Goal: Check status: Check status

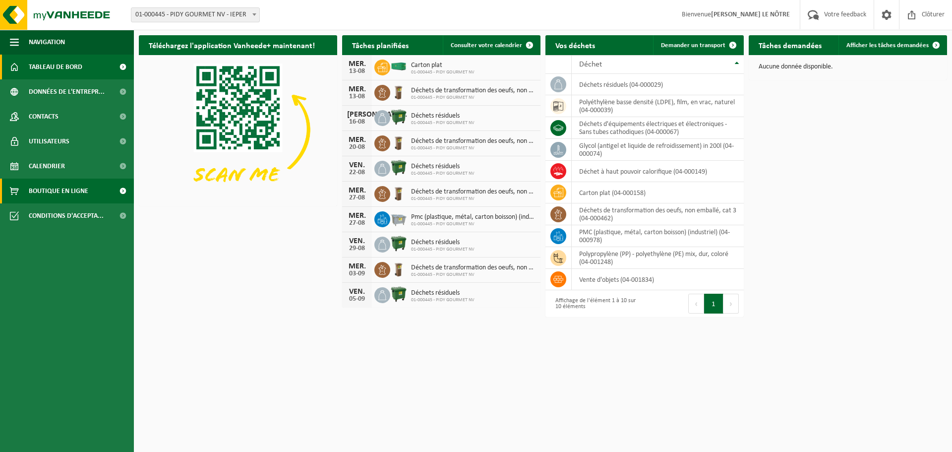
click at [77, 189] on span "Boutique en ligne" at bounding box center [59, 191] width 60 height 25
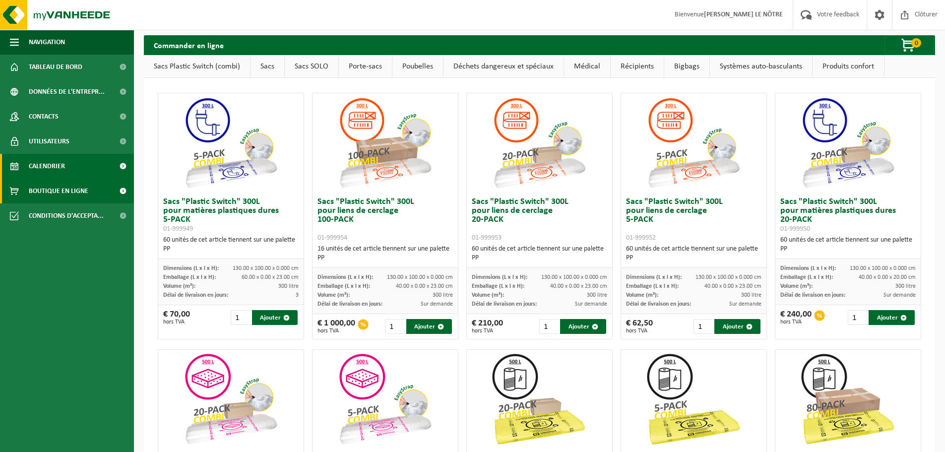
click at [58, 159] on span "Calendrier" at bounding box center [47, 166] width 36 height 25
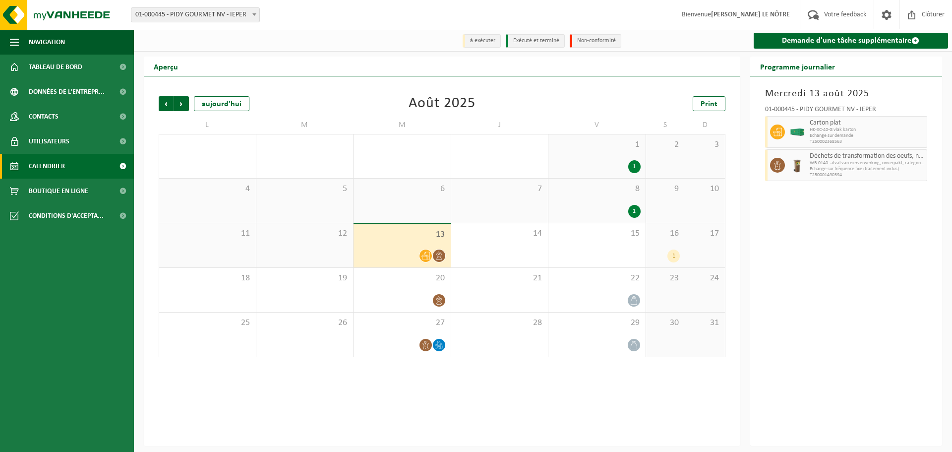
click at [631, 210] on div "1" at bounding box center [634, 211] width 12 height 13
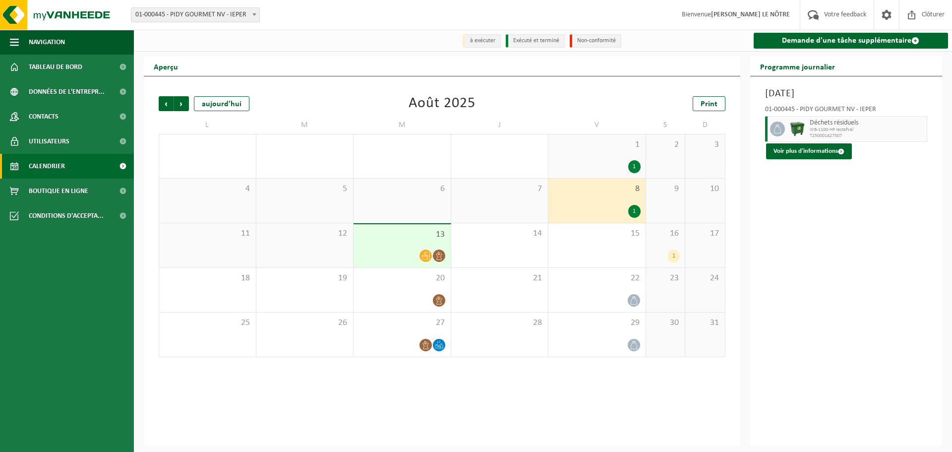
click at [538, 410] on div "Précédent Suivant [DATE] [DATE] Print L M M J V S D 28 29 30 2 31 1 1 2 3 4 5 6…" at bounding box center [442, 261] width 597 height 370
click at [487, 252] on div "14" at bounding box center [499, 245] width 97 height 44
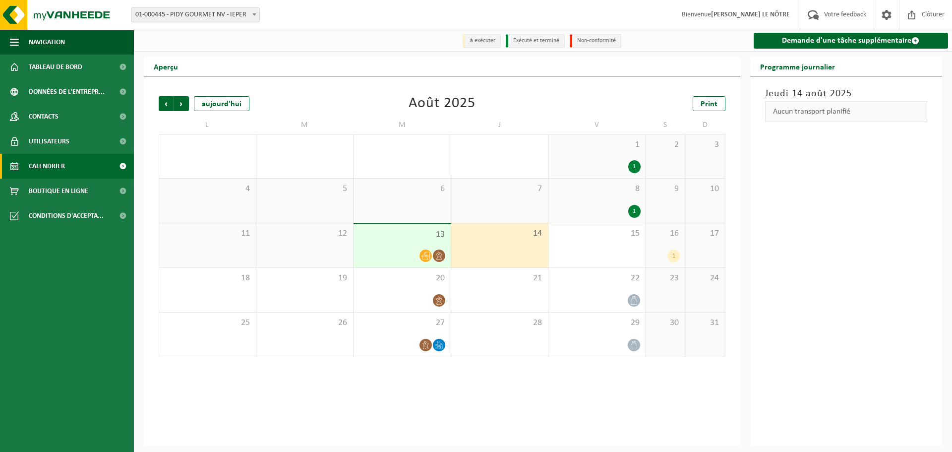
click at [676, 256] on div "1" at bounding box center [674, 255] width 12 height 13
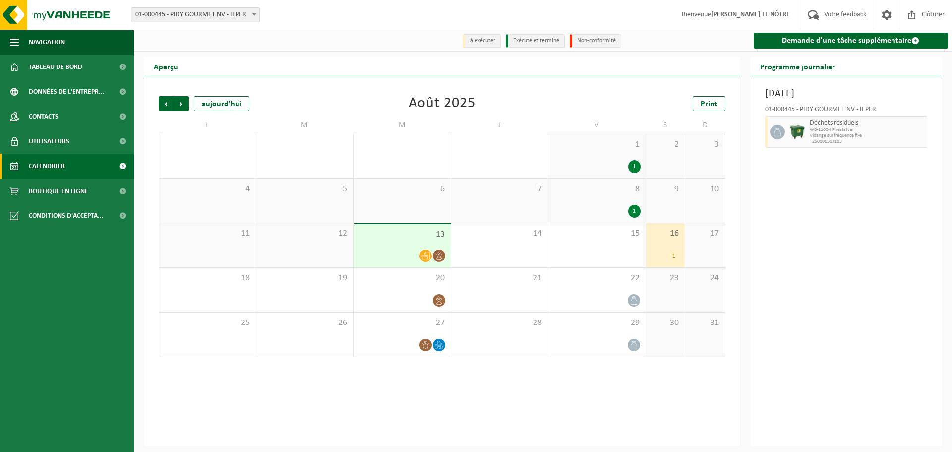
click at [434, 256] on span at bounding box center [439, 255] width 12 height 12
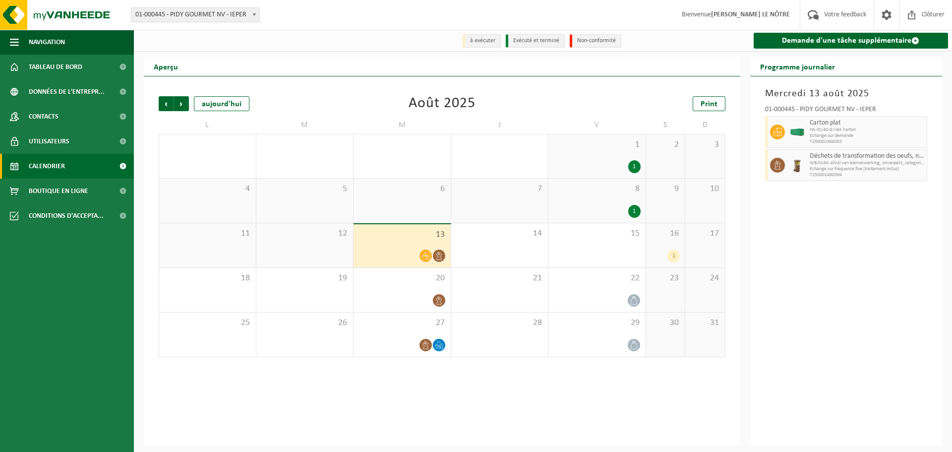
click at [431, 255] on span at bounding box center [426, 255] width 12 height 12
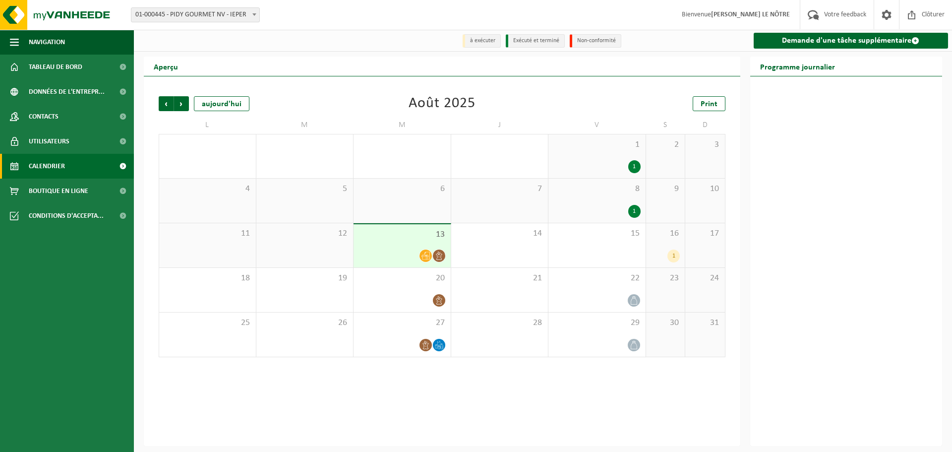
click at [428, 256] on icon at bounding box center [426, 255] width 8 height 8
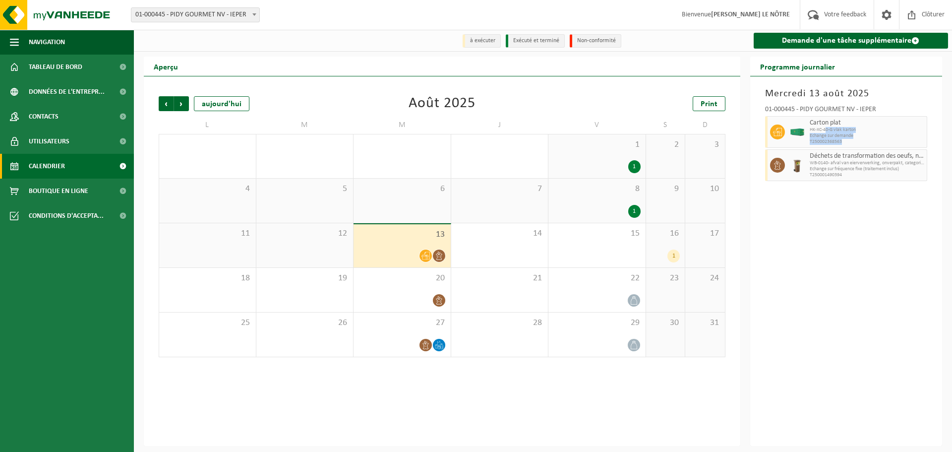
drag, startPoint x: 846, startPoint y: 142, endPoint x: 824, endPoint y: 132, distance: 24.4
click at [824, 132] on div "Carton plat HK-XC-40-G vlak karton Echange sur demande T250002368563" at bounding box center [867, 132] width 121 height 32
click at [823, 132] on span "HK-XC-40-G vlak karton" at bounding box center [867, 130] width 115 height 6
click at [855, 240] on div "[DATE] 01-000445 - PIDY GOURMET NV - IEPER Carton plat HK-XC-40-G vlak karton E…" at bounding box center [846, 261] width 192 height 370
